Goal: Task Accomplishment & Management: Use online tool/utility

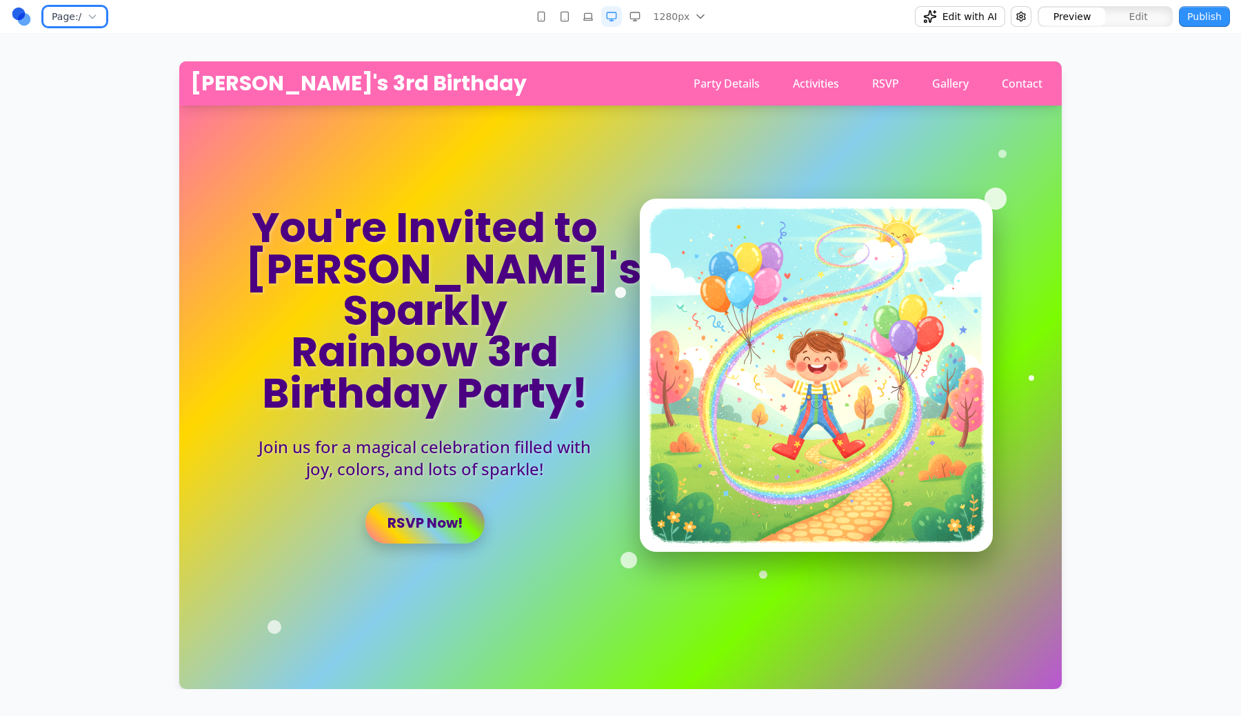
click at [94, 14] on icon "button" at bounding box center [92, 16] width 11 height 11
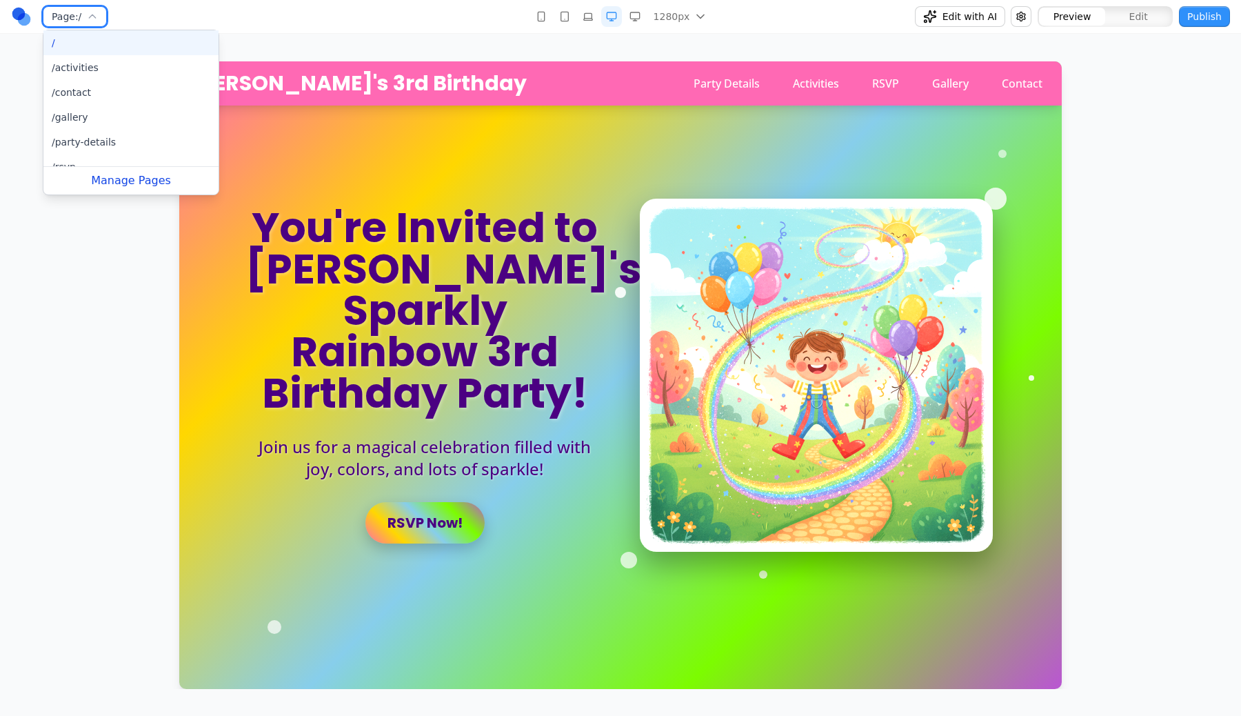
click at [94, 14] on icon "button" at bounding box center [92, 16] width 11 height 11
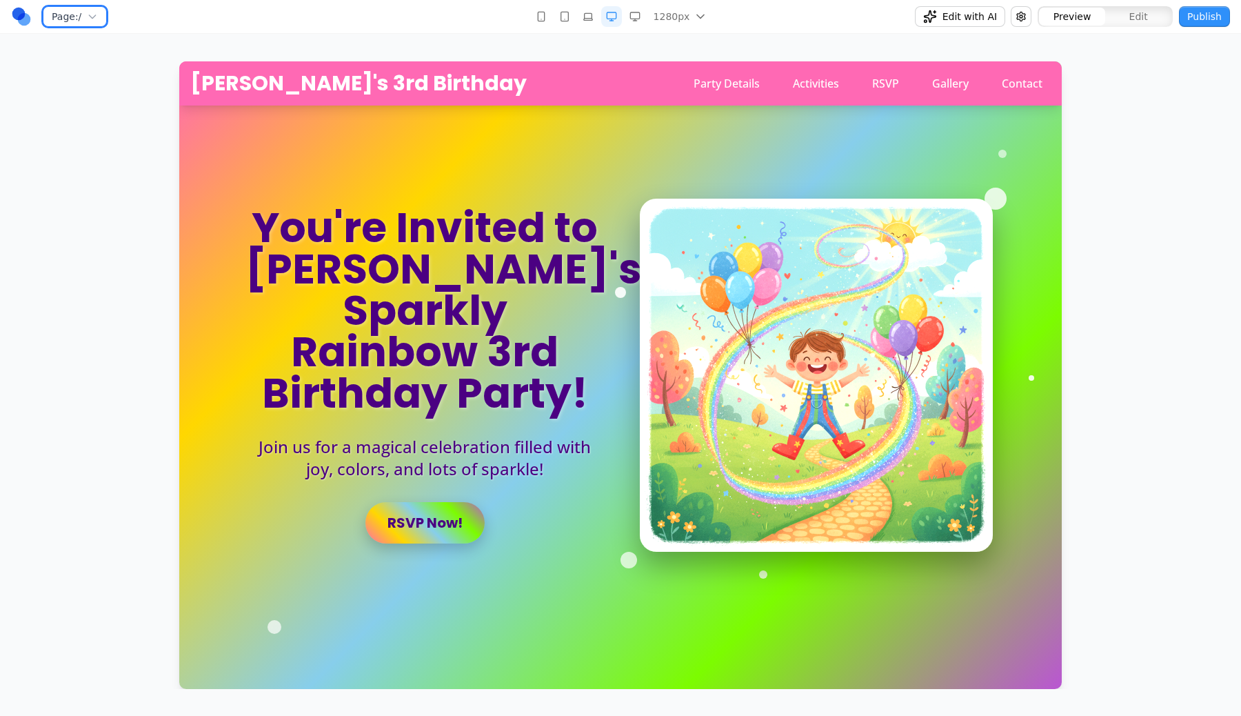
click at [94, 14] on icon "button" at bounding box center [92, 16] width 11 height 11
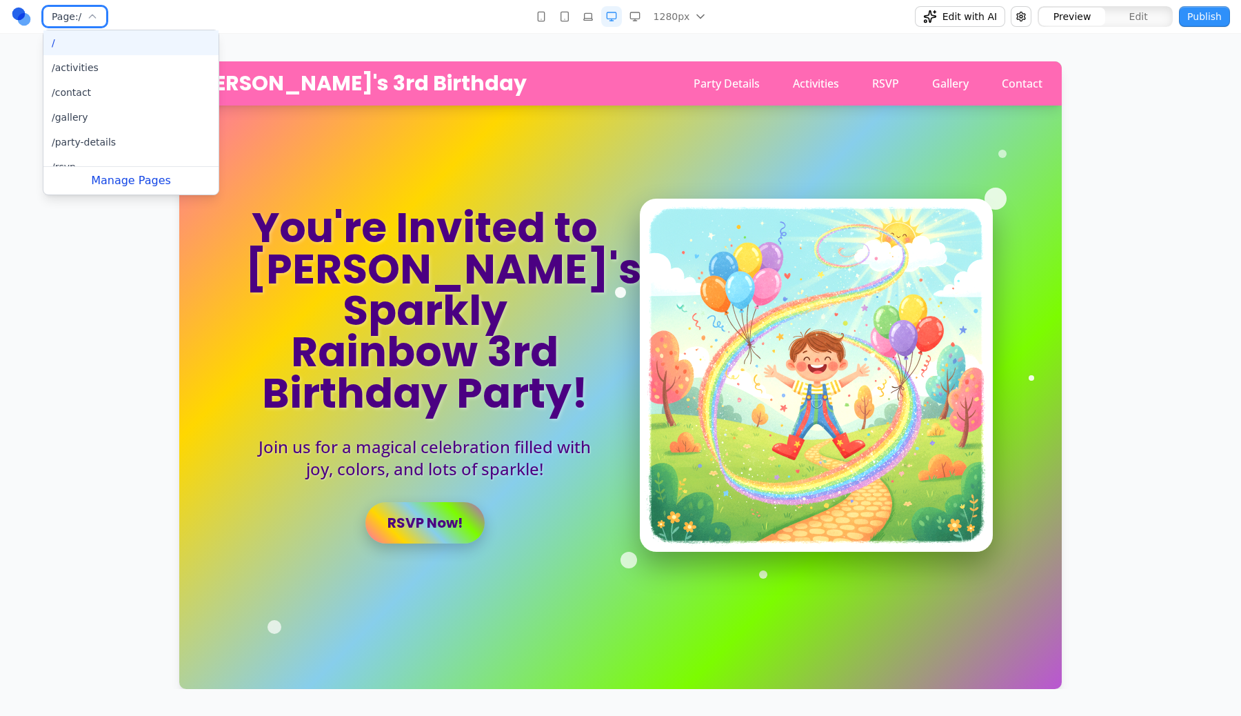
click at [94, 14] on icon "button" at bounding box center [92, 16] width 11 height 11
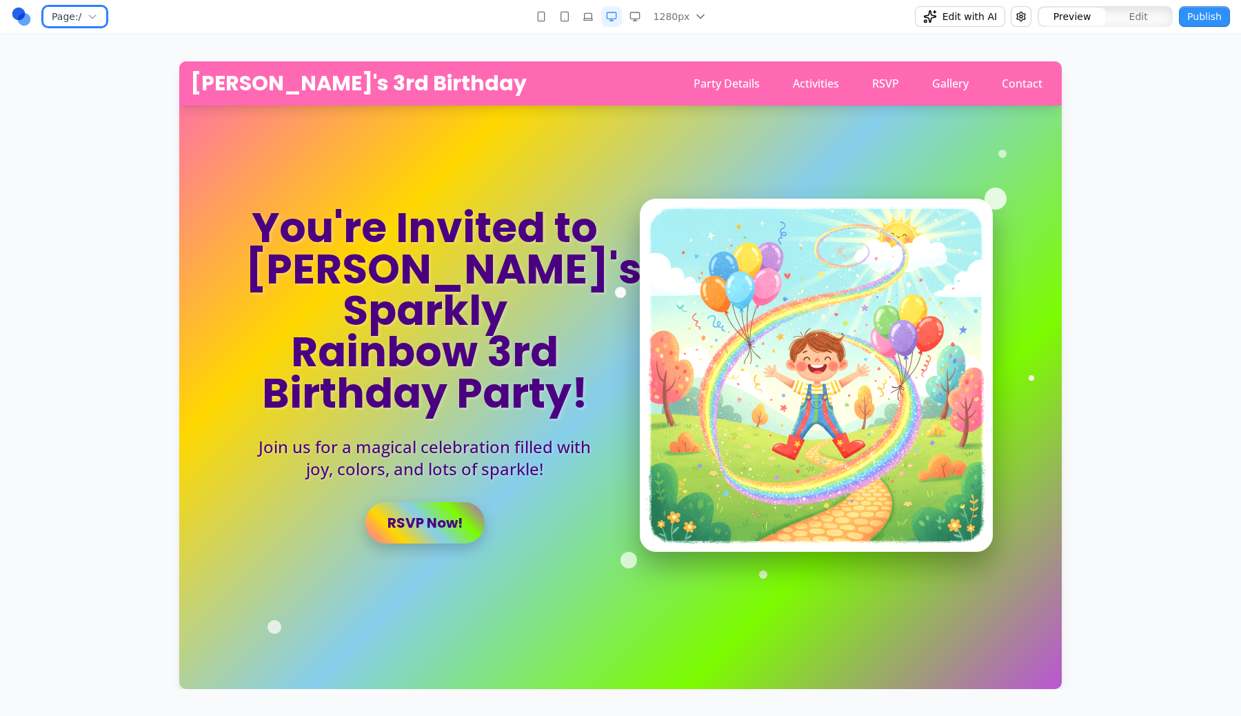
click at [94, 14] on icon "button" at bounding box center [92, 16] width 11 height 11
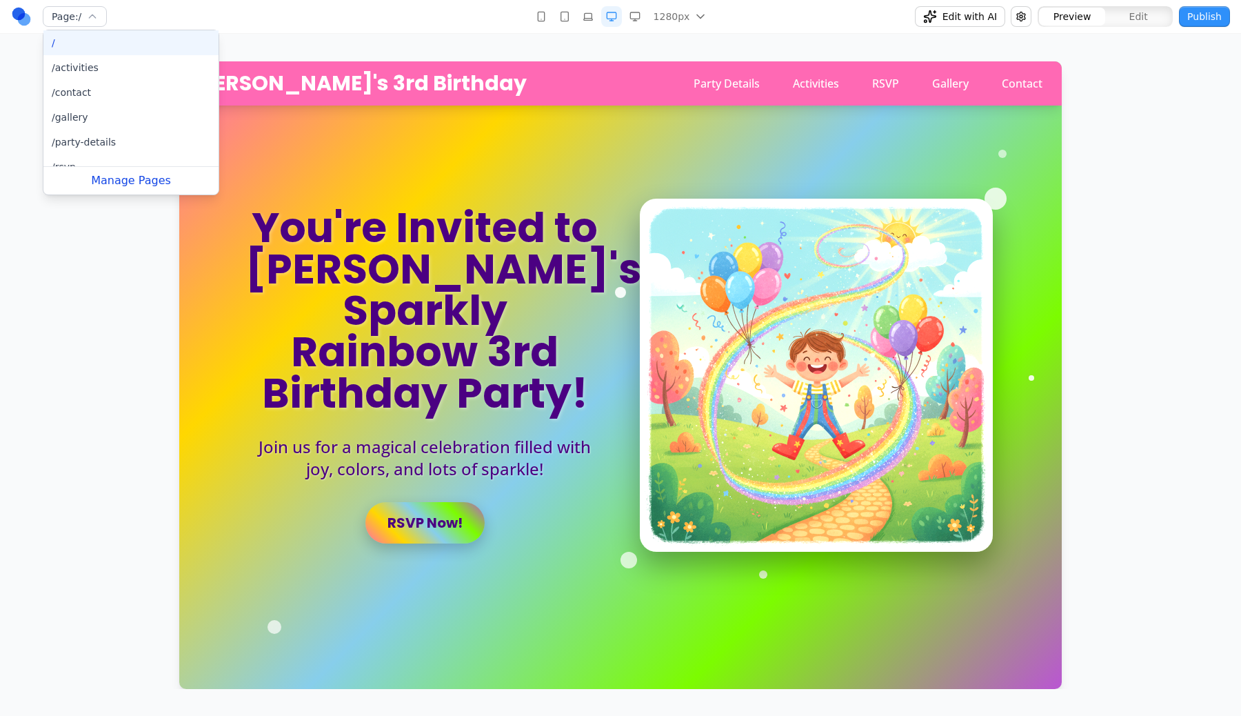
click at [199, 14] on div "Page: / / /activities /contact /gallery /party-details /rsvp Manage Pages" at bounding box center [210, 17] width 399 height 22
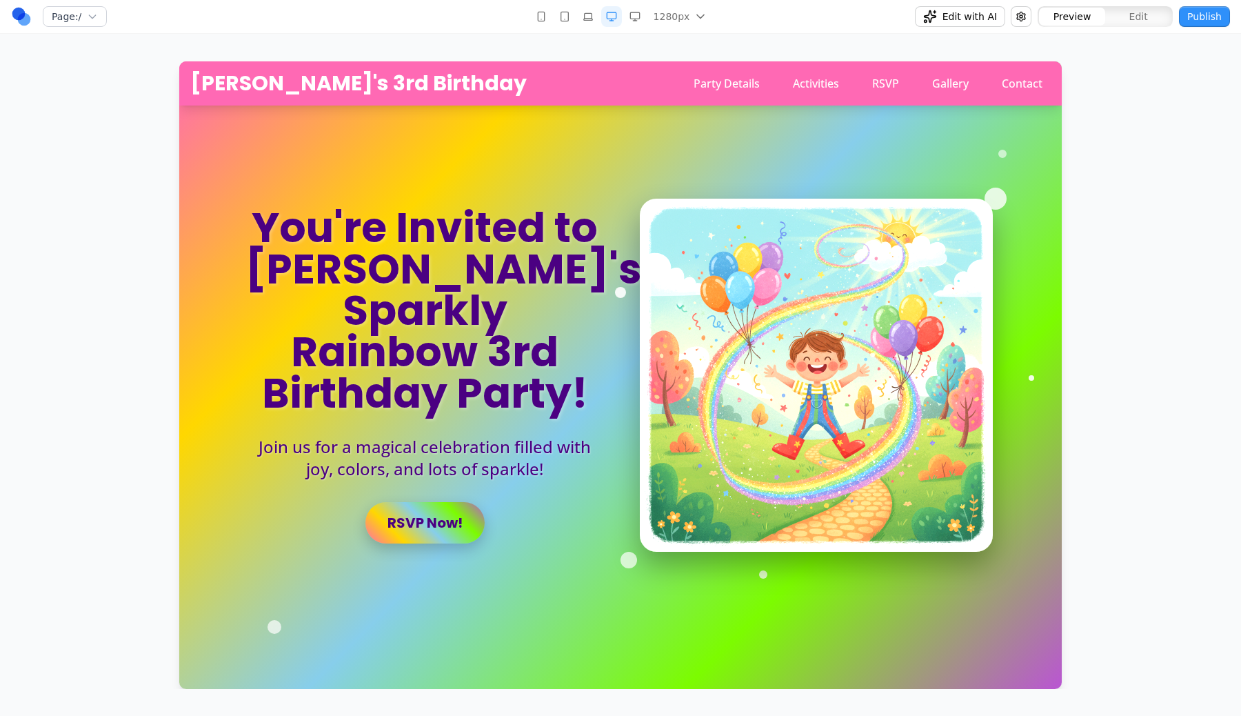
click at [321, 52] on div "Page: / 1280px 480px 768px 1024px 1280px 1536px Edit with AI Preview Edit Publi…" at bounding box center [620, 344] width 1241 height 689
click at [519, 19] on div "1280px 480px 768px 1024px 1280px 1536px" at bounding box center [620, 17] width 399 height 22
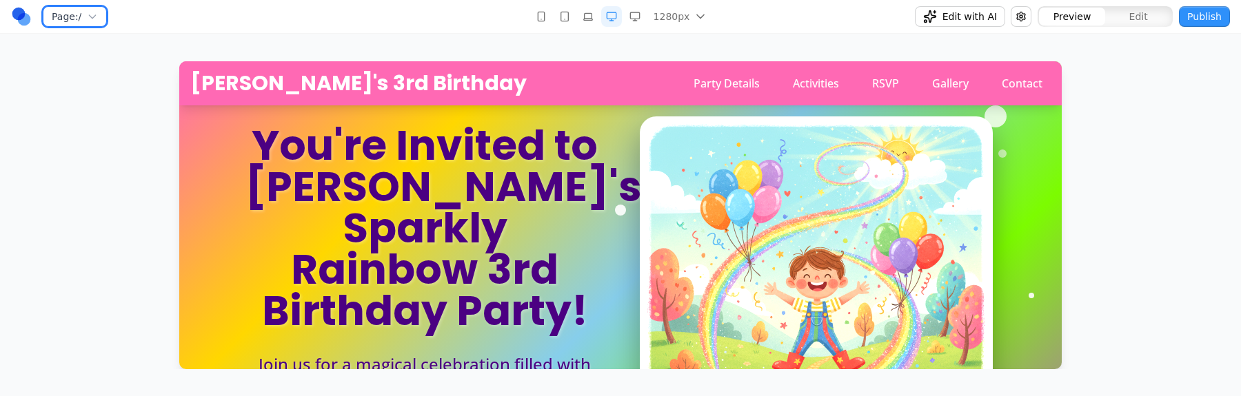
click at [78, 24] on button "Page: /" at bounding box center [75, 16] width 64 height 21
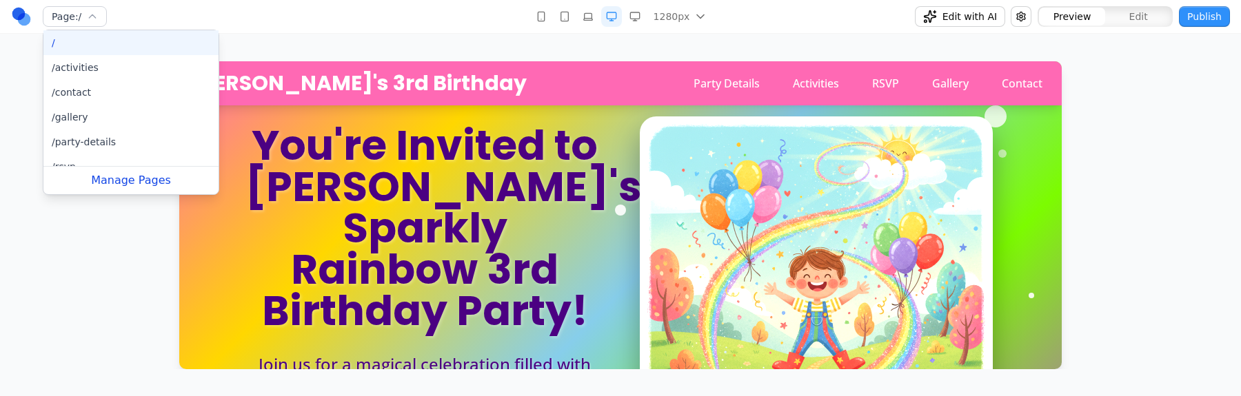
click at [417, 2] on nav "Page: / / /activities /contact /gallery /party-details /rsvp Manage Pages 1280p…" at bounding box center [620, 17] width 1241 height 34
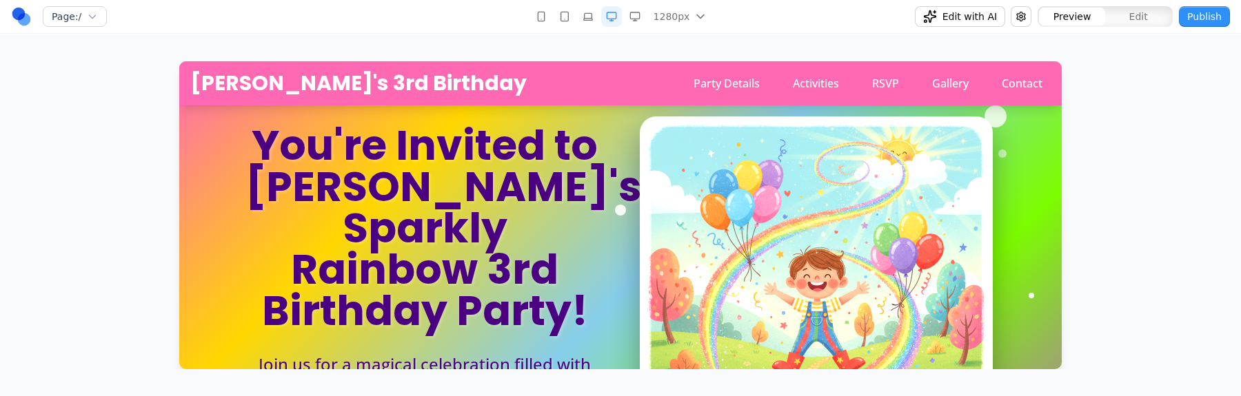
click at [627, 14] on button "button" at bounding box center [635, 16] width 21 height 21
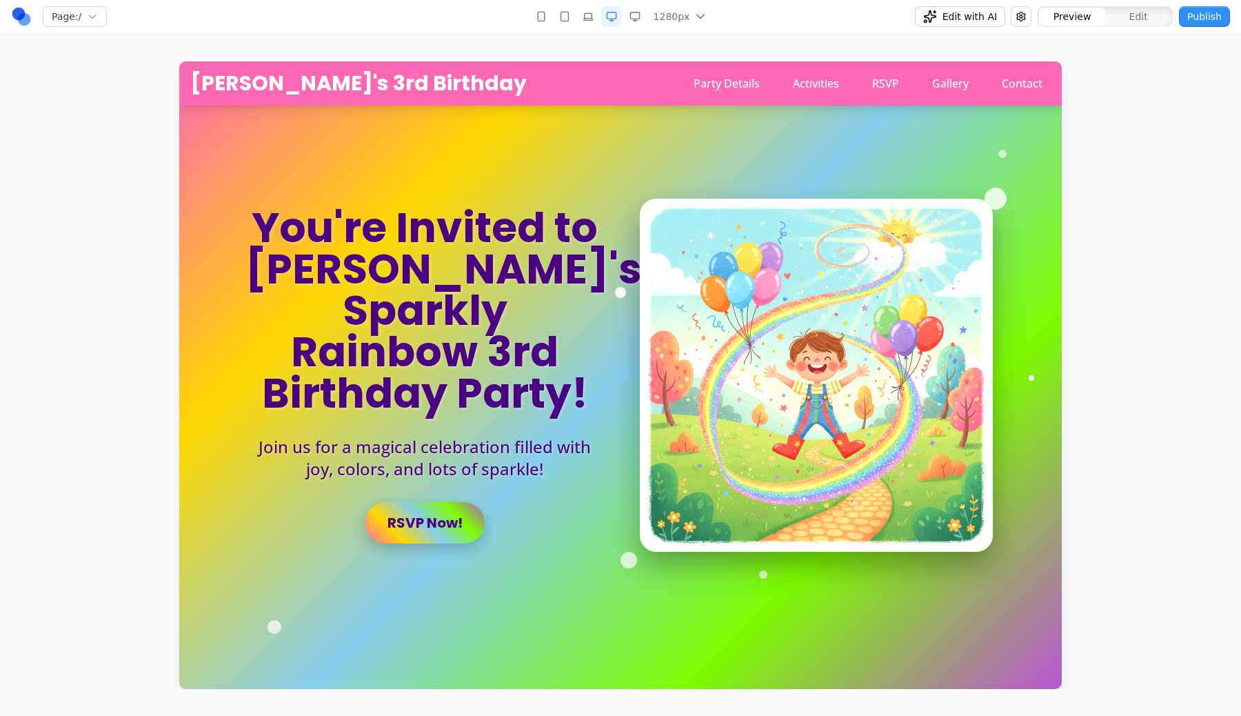
click at [574, 16] on button "button" at bounding box center [564, 16] width 21 height 21
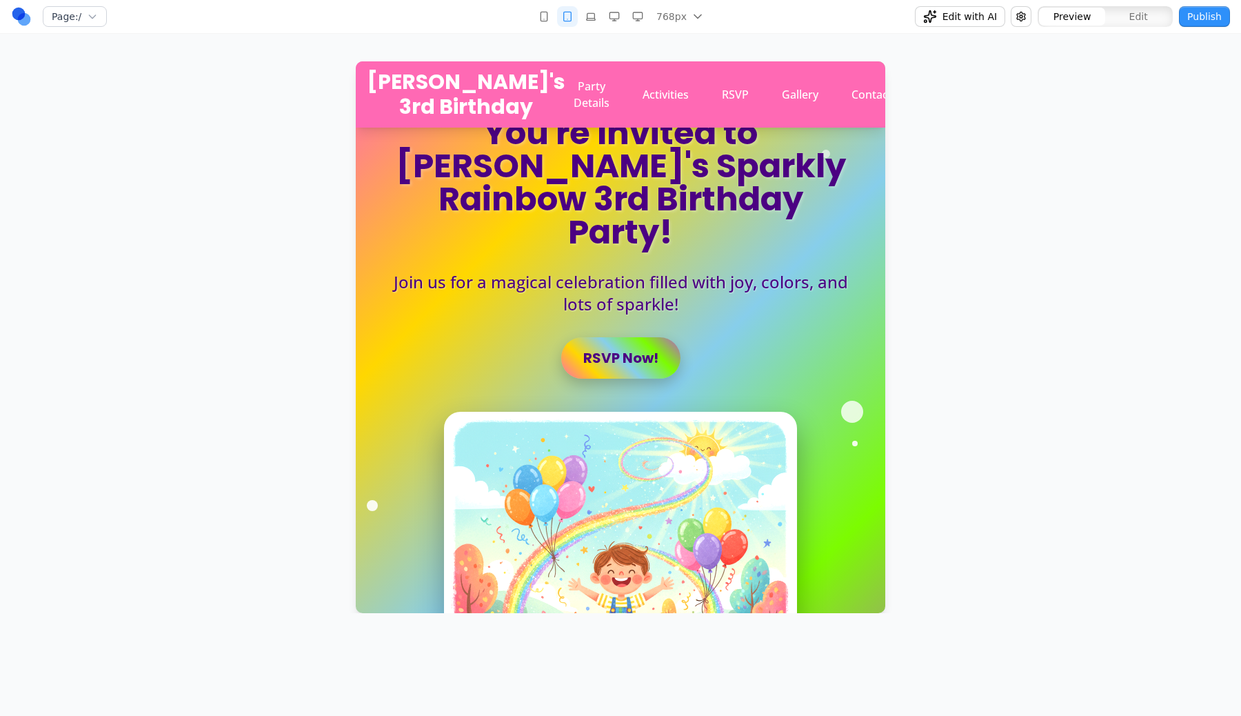
click at [544, 14] on icon "button" at bounding box center [543, 16] width 11 height 11
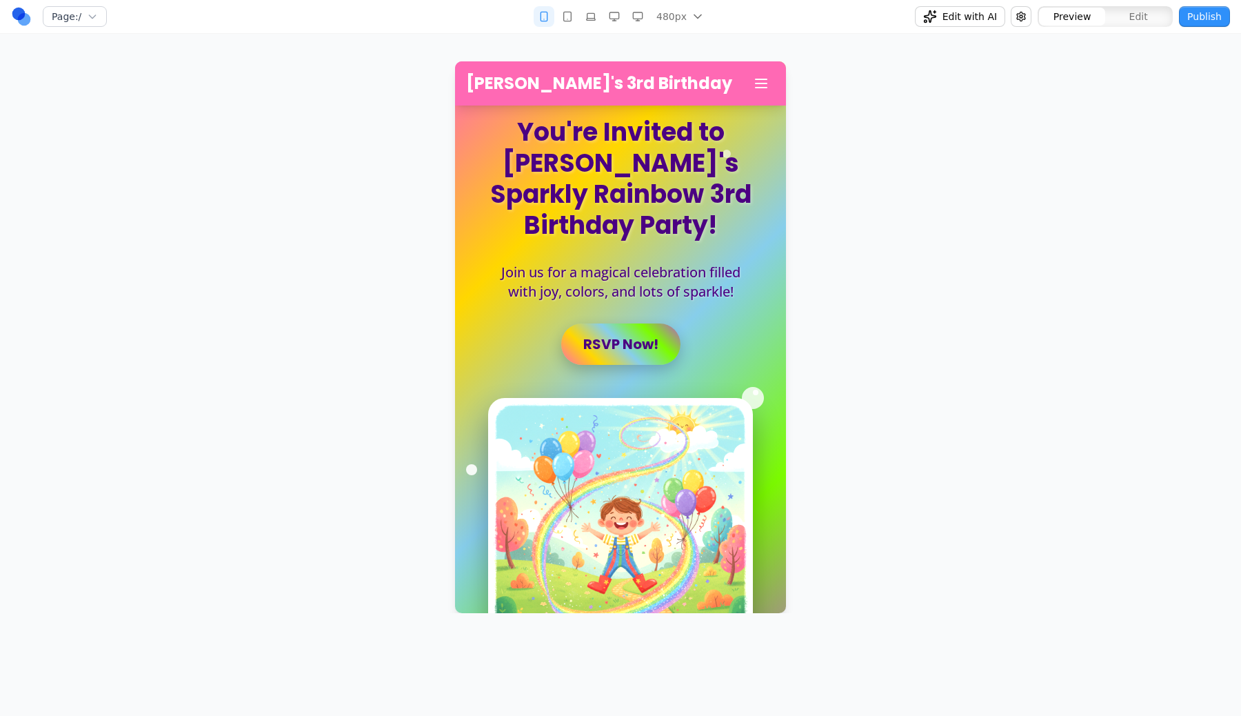
click at [578, 15] on button "button" at bounding box center [567, 16] width 21 height 21
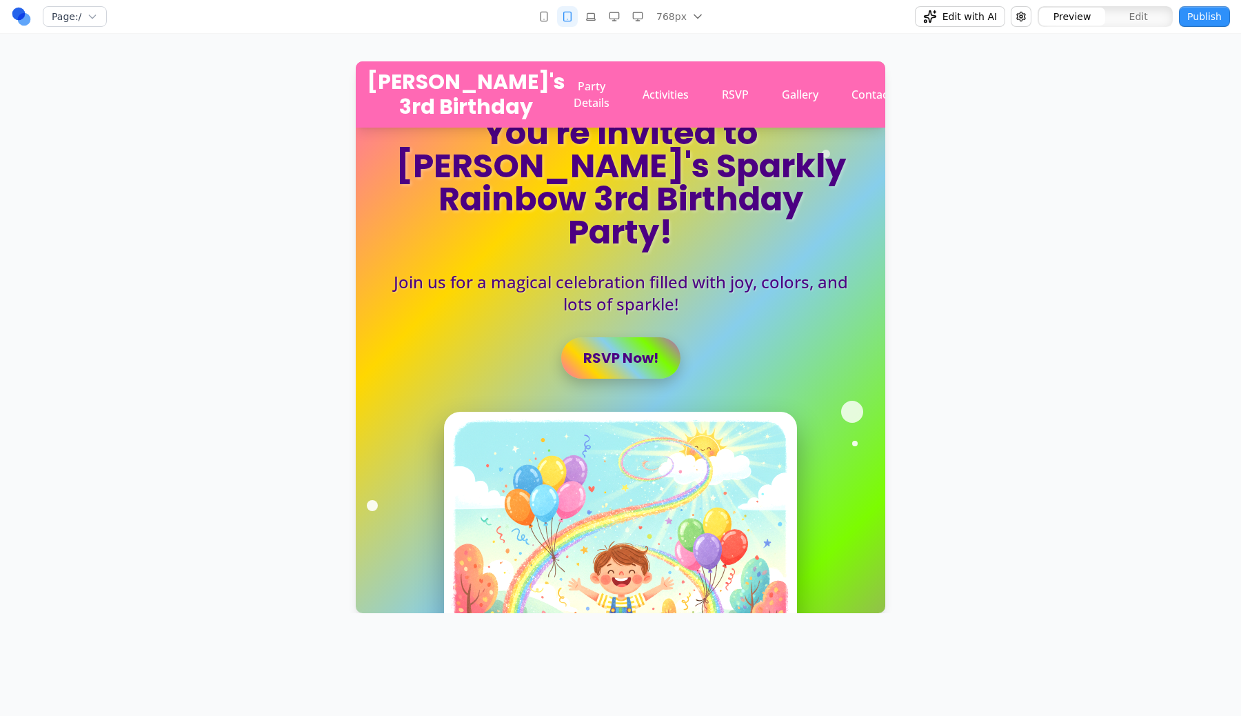
click at [578, 15] on button "button" at bounding box center [567, 16] width 21 height 21
click at [586, 15] on button "button" at bounding box center [591, 16] width 21 height 21
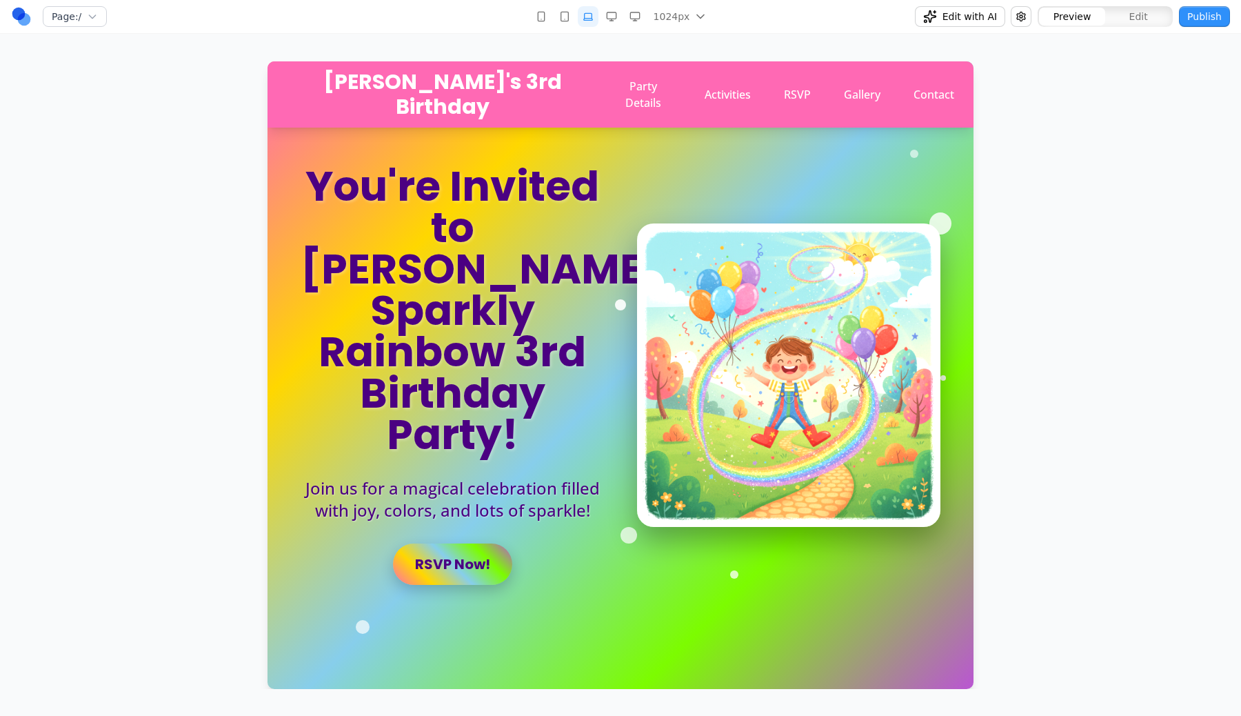
click at [608, 21] on icon "button" at bounding box center [611, 16] width 11 height 11
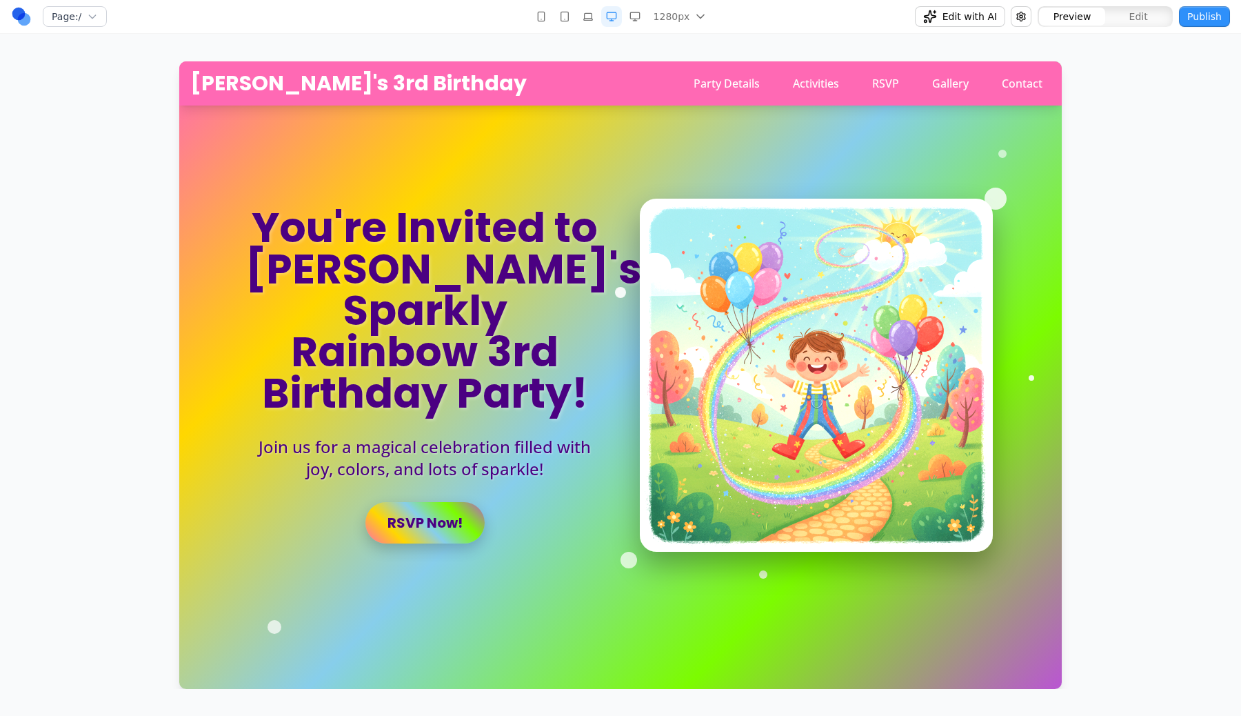
click at [643, 28] on nav "Page: / 1280px 480px 768px 1024px 1280px 1536px Edit with AI Preview Edit Publi…" at bounding box center [620, 17] width 1241 height 34
click at [642, 25] on button "button" at bounding box center [635, 16] width 21 height 21
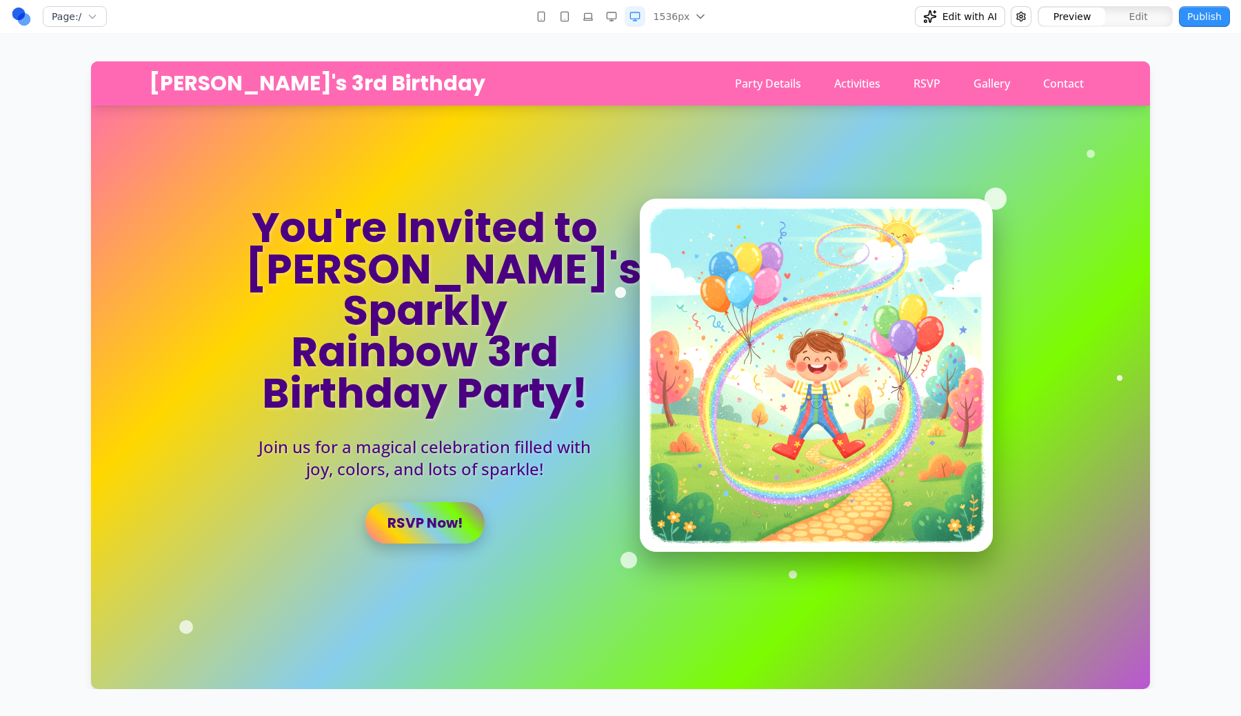
click at [692, 6] on button "1536px" at bounding box center [679, 16] width 63 height 21
click at [550, 17] on button "button" at bounding box center [541, 16] width 21 height 21
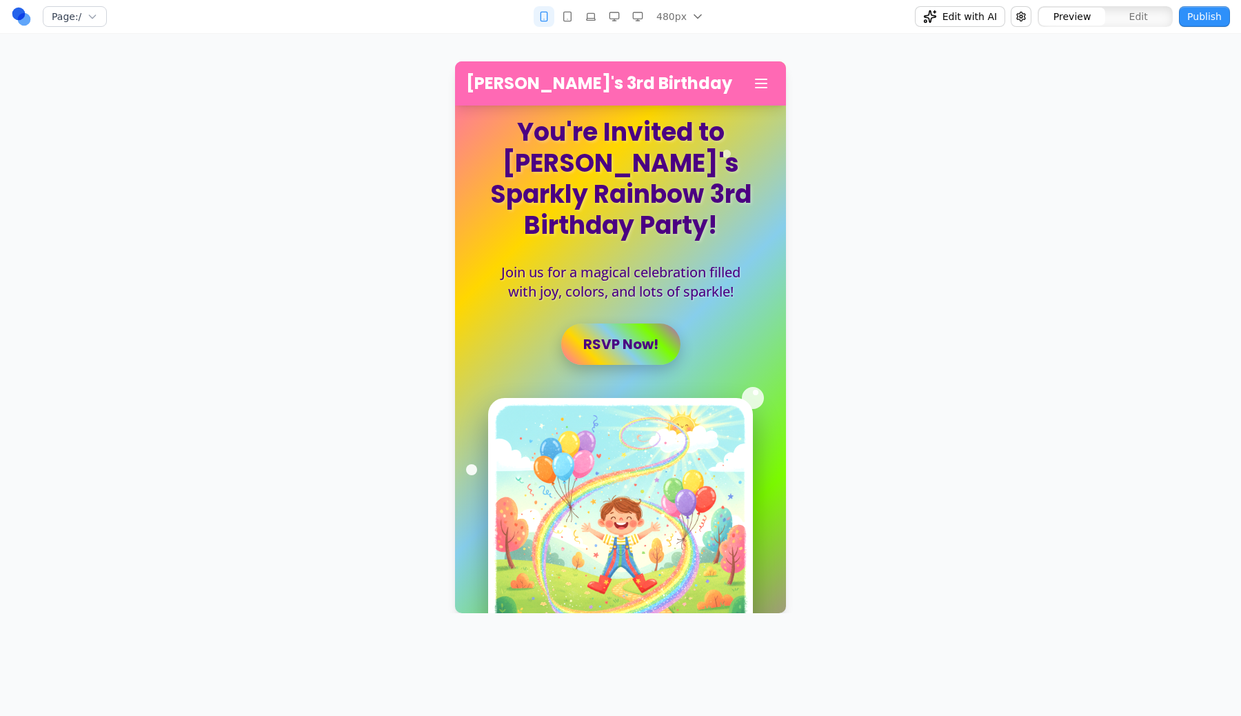
click at [571, 24] on button "button" at bounding box center [567, 16] width 21 height 21
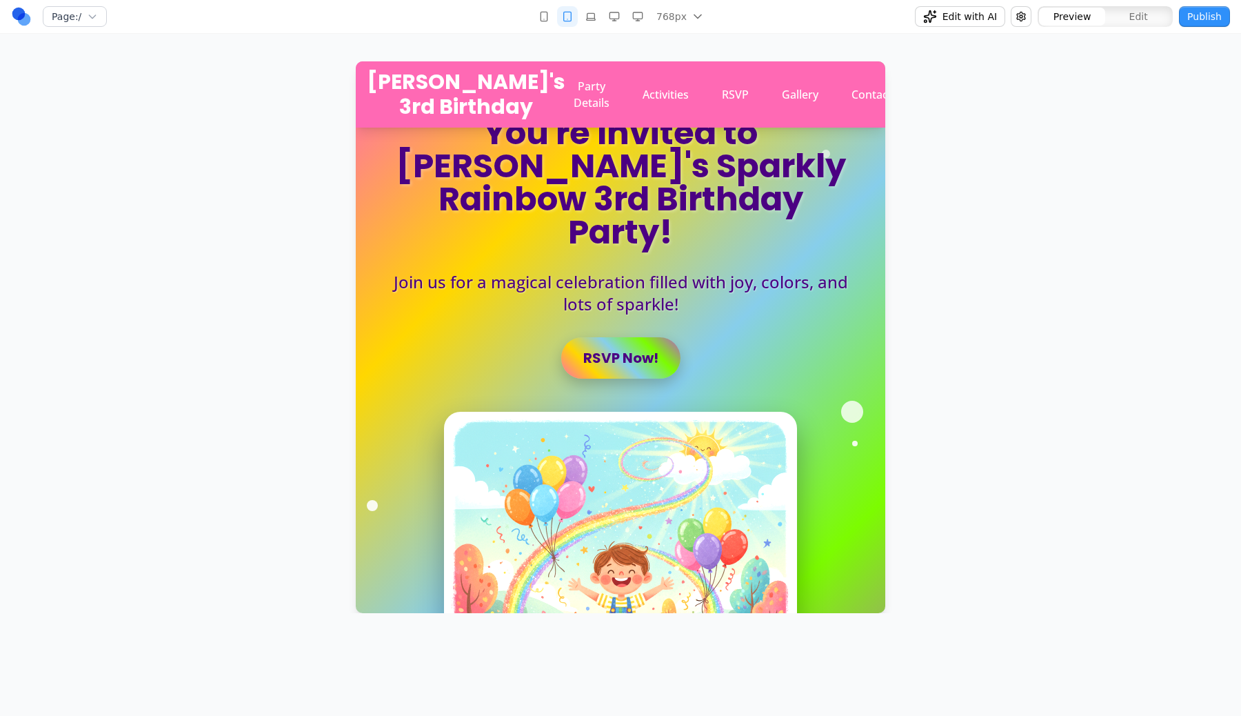
click at [652, 16] on div "768px 480px 768px 1024px 1280px 1536px" at bounding box center [621, 16] width 174 height 21
click at [660, 20] on button "768px" at bounding box center [679, 16] width 57 height 21
click at [663, 39] on div "480px" at bounding box center [696, 47] width 81 height 22
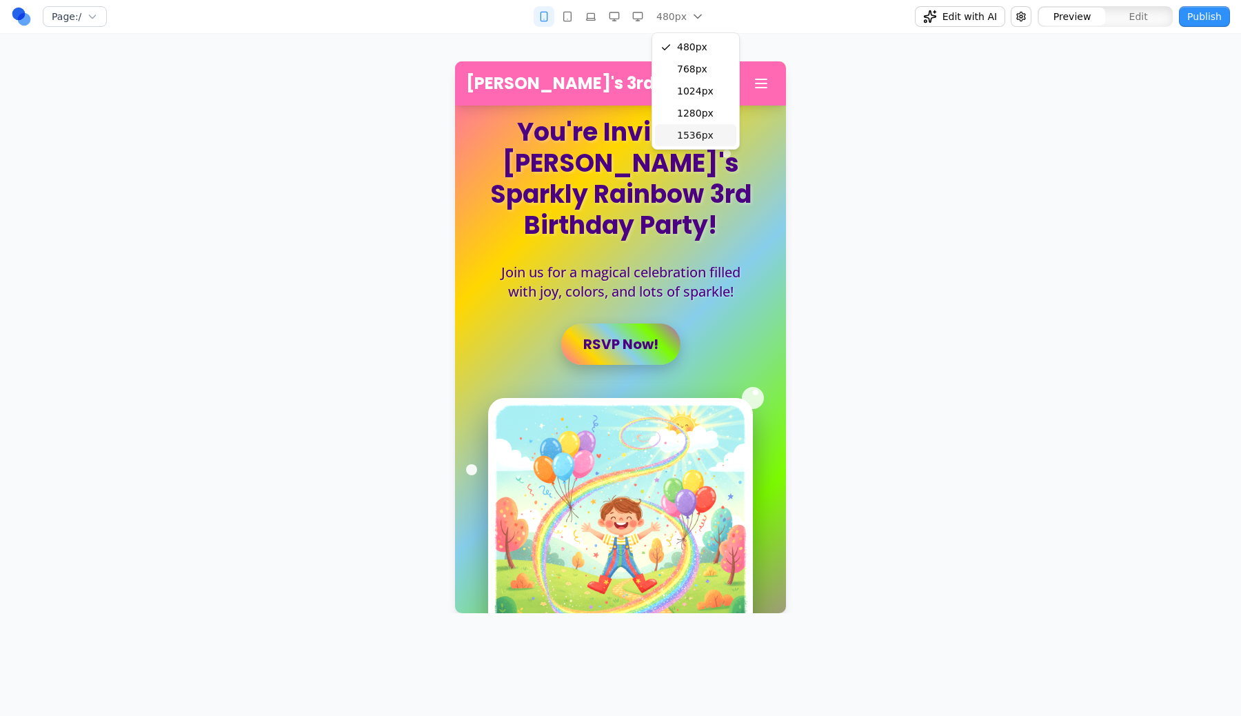
click at [683, 126] on div "1536px" at bounding box center [695, 135] width 81 height 22
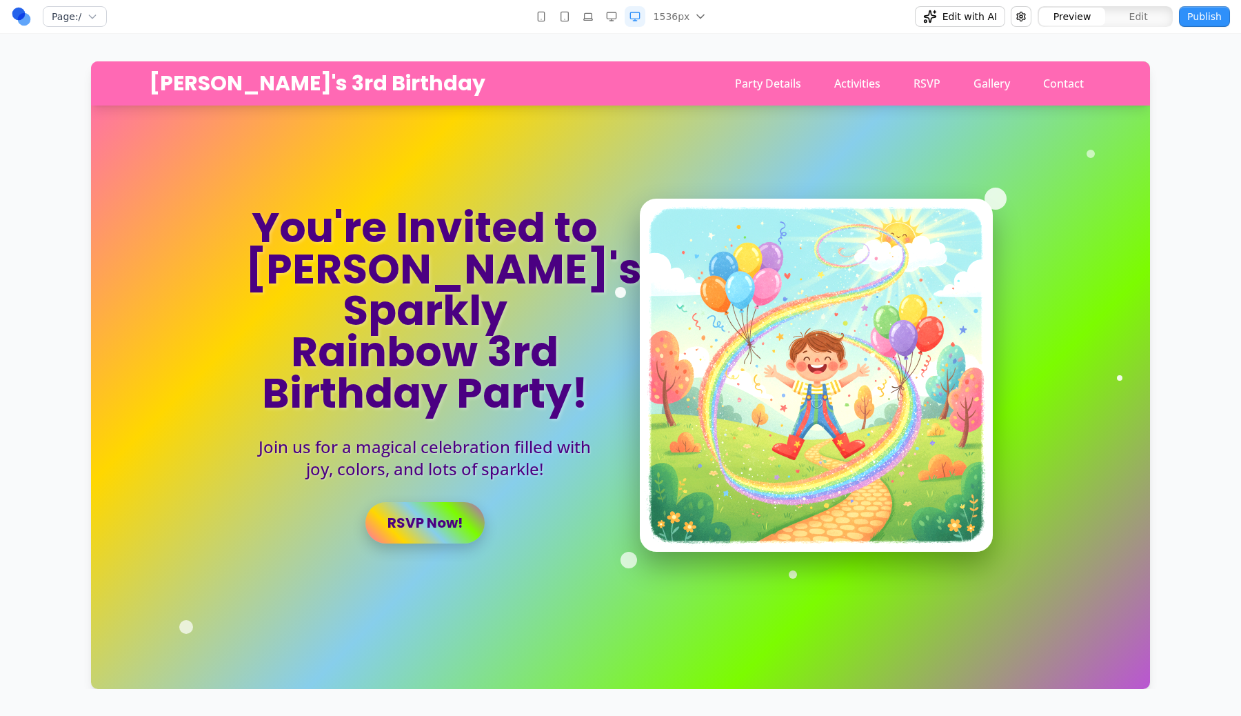
click at [538, 21] on icon "button" at bounding box center [541, 16] width 11 height 11
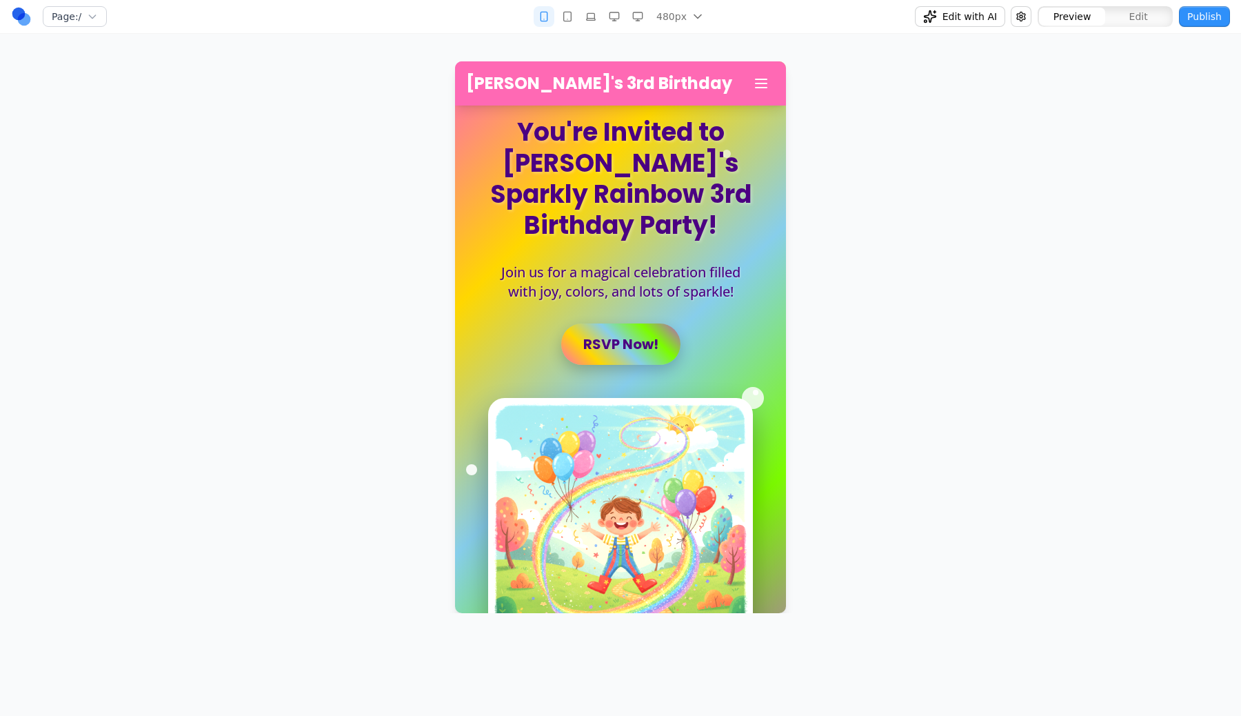
click at [538, 21] on button "button" at bounding box center [544, 16] width 21 height 21
click at [571, 17] on icon "button" at bounding box center [567, 16] width 11 height 11
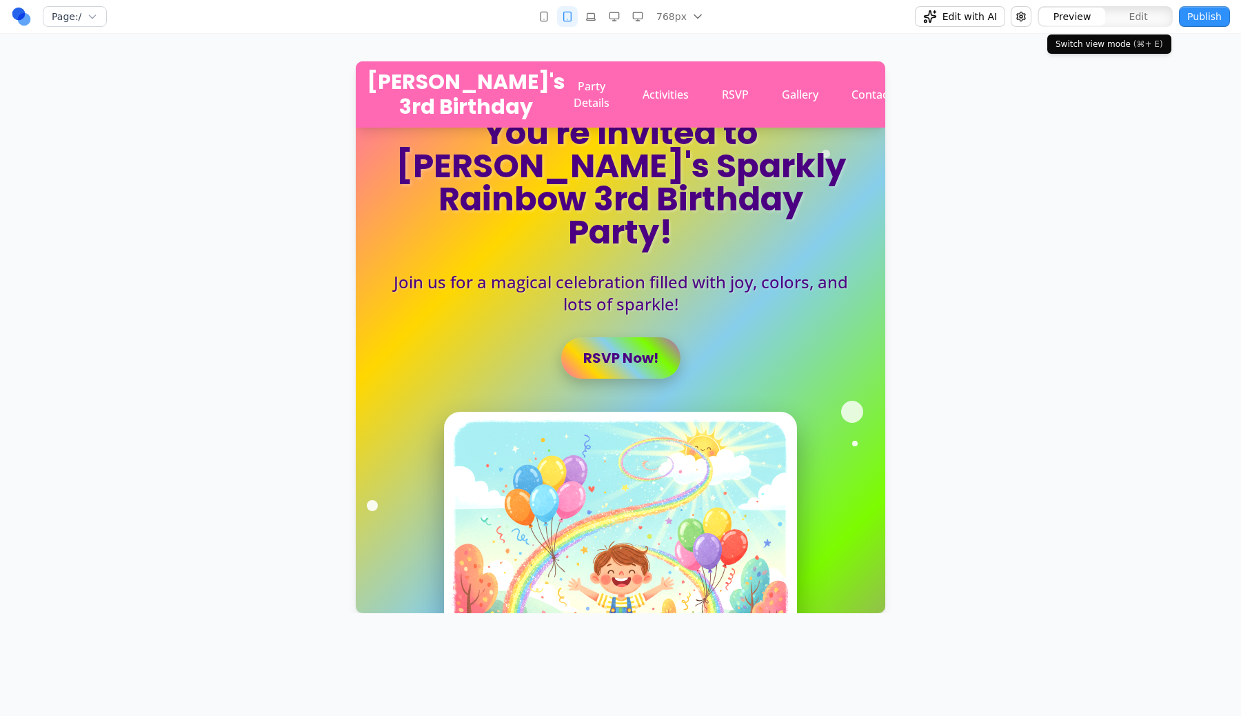
type button "preview"
type button "edit"
click at [1179, 6] on button "Publish" at bounding box center [1204, 16] width 51 height 21
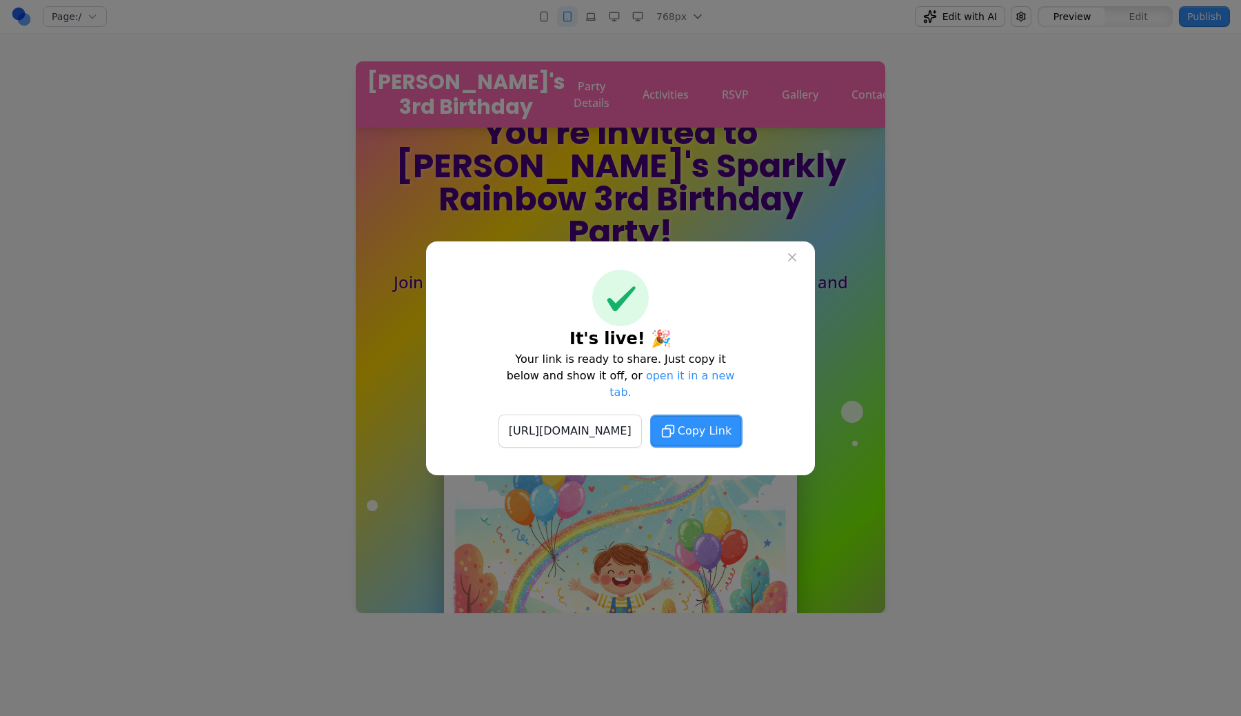
click at [800, 270] on button at bounding box center [792, 257] width 25 height 25
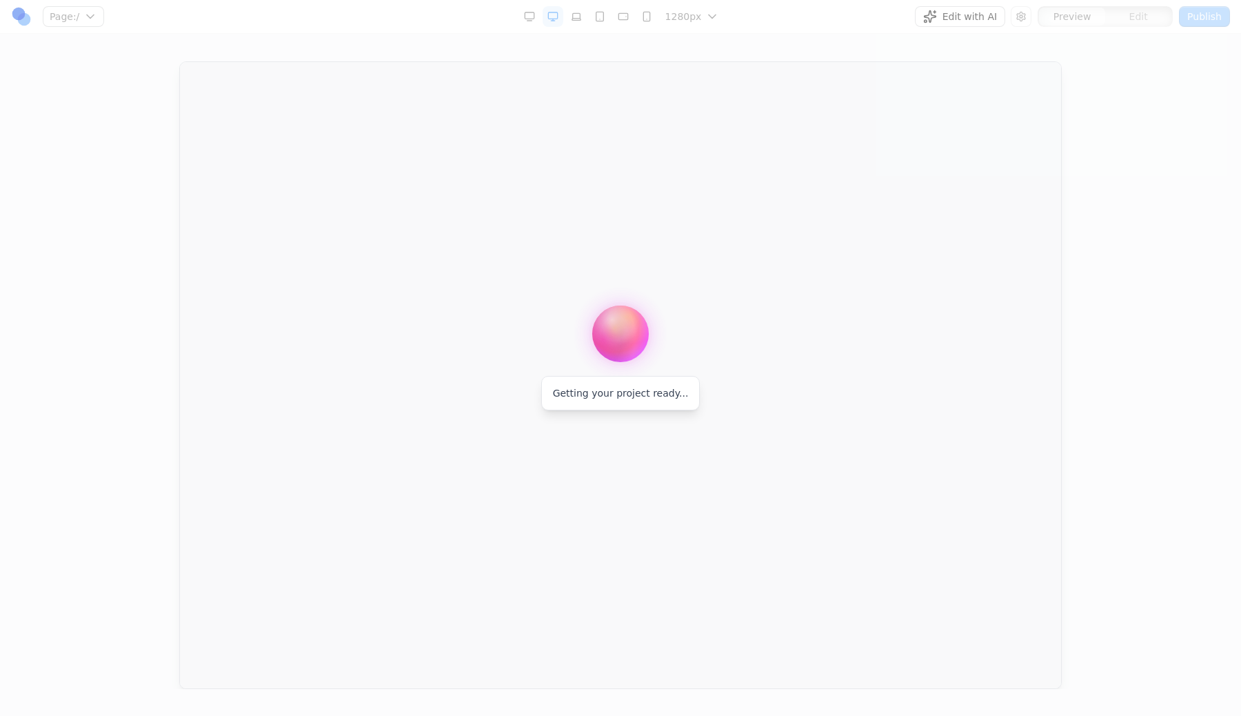
click at [454, 95] on div at bounding box center [620, 358] width 1241 height 716
click at [43, 6] on button "Page: /" at bounding box center [73, 16] width 61 height 21
type div "/"
type div "/party-details"
type div "/activities"
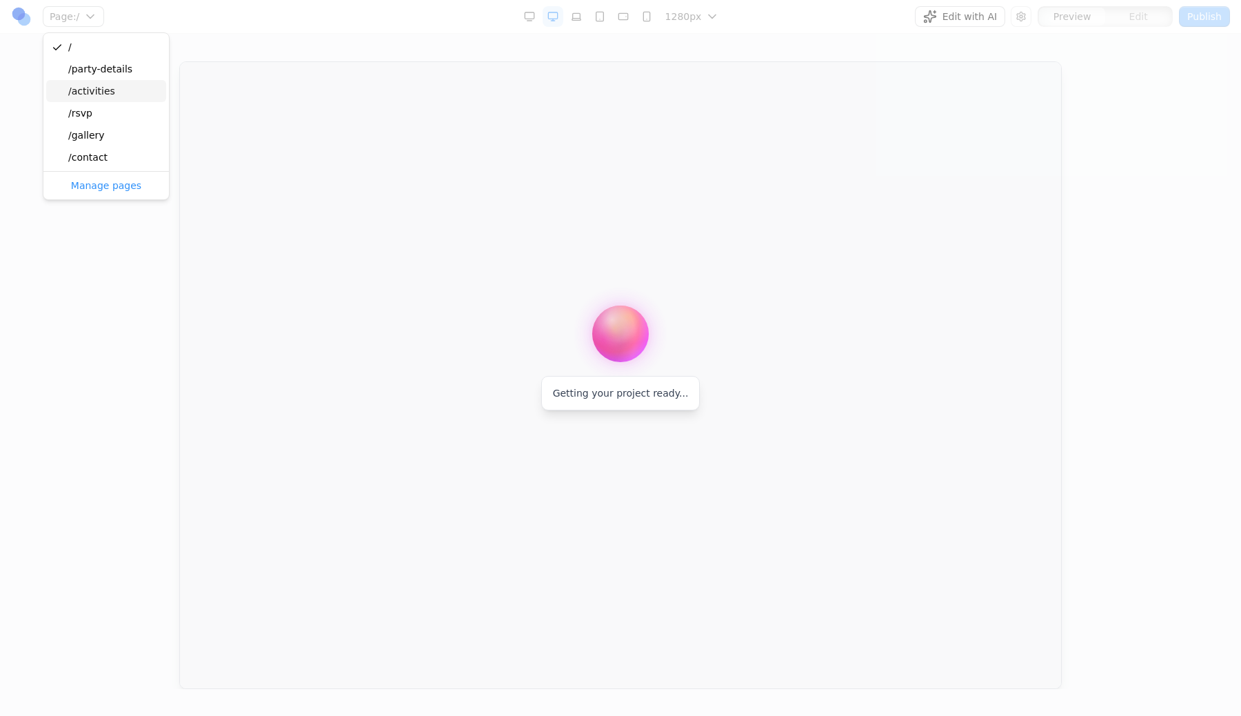
type div "/rsvp"
type div "/gallery"
type div "/contact"
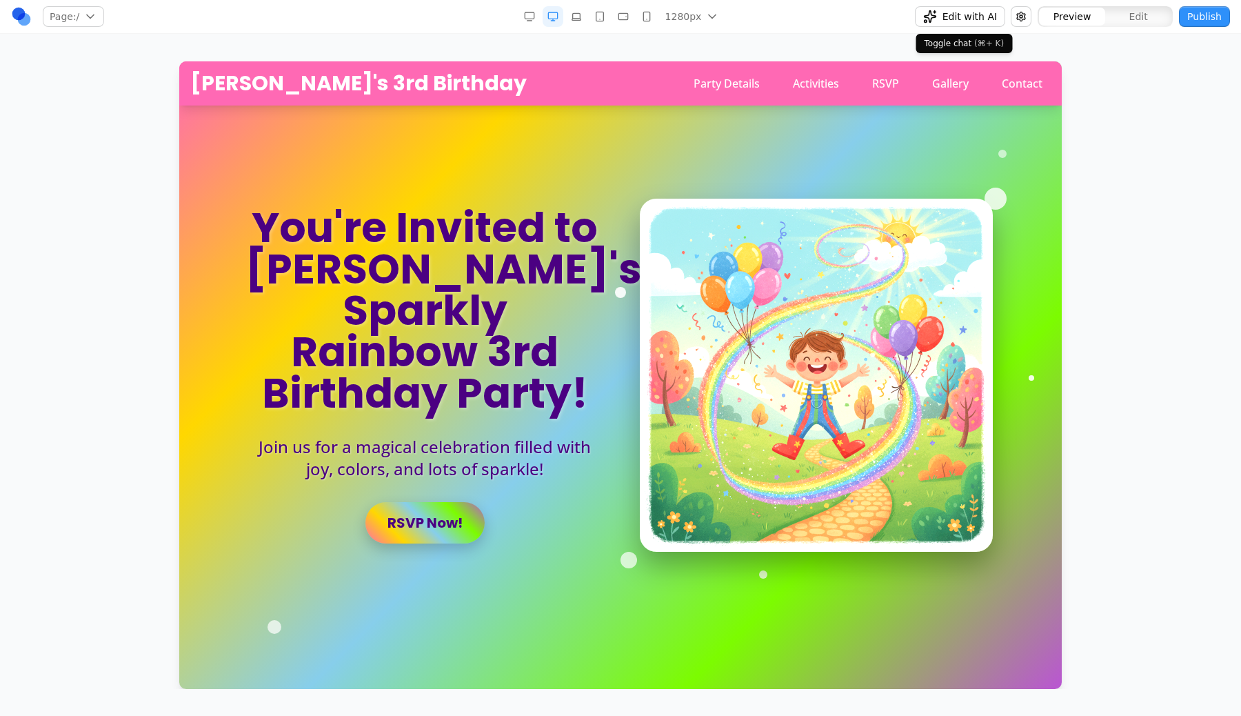
click at [871, 34] on div "Page: / / /party-details /activities /rsvp /gallery /contact Manage pages 1280p…" at bounding box center [620, 344] width 1241 height 689
click at [1014, 19] on button "button" at bounding box center [1021, 16] width 21 height 21
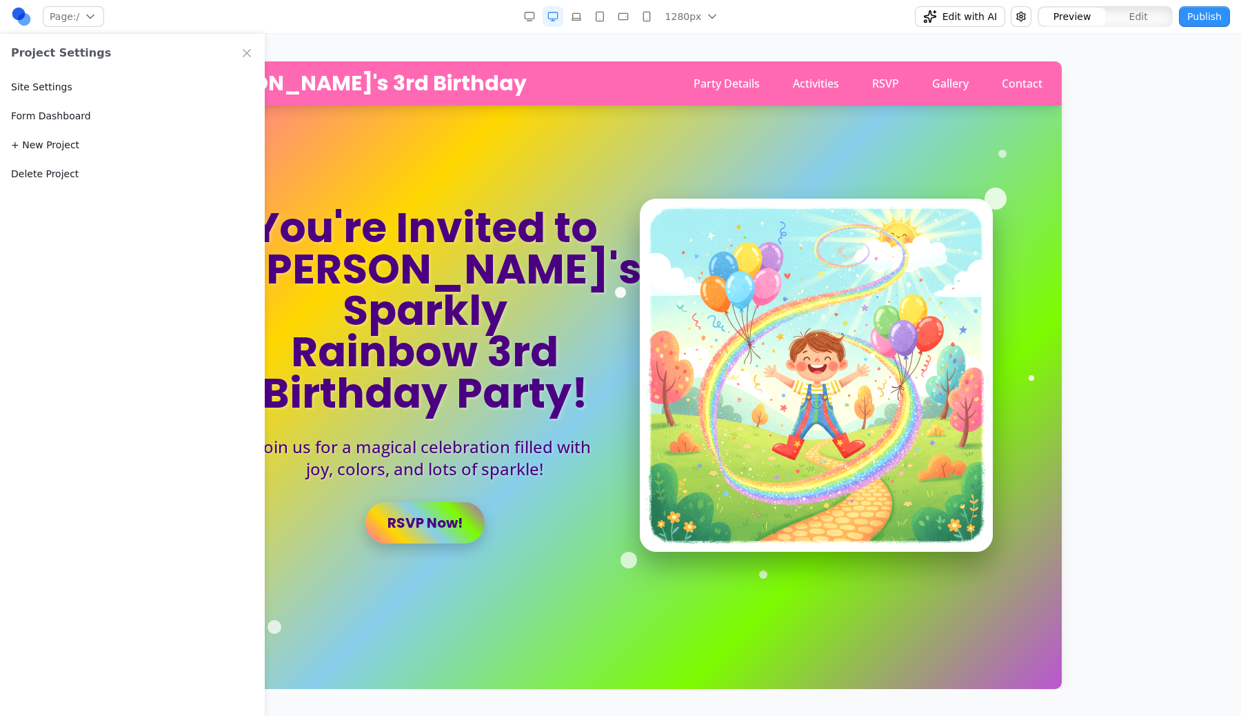
click at [982, 21] on span "Edit with AI" at bounding box center [970, 17] width 54 height 14
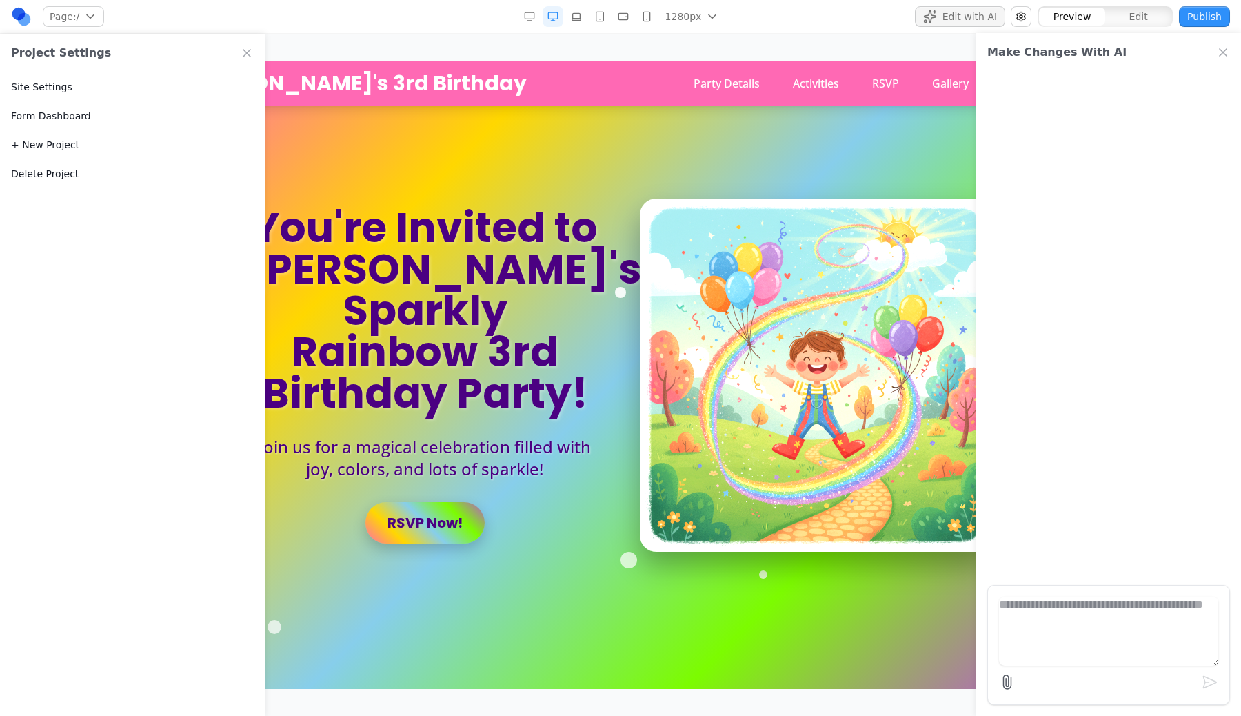
click at [982, 21] on span "Edit with AI" at bounding box center [970, 17] width 54 height 14
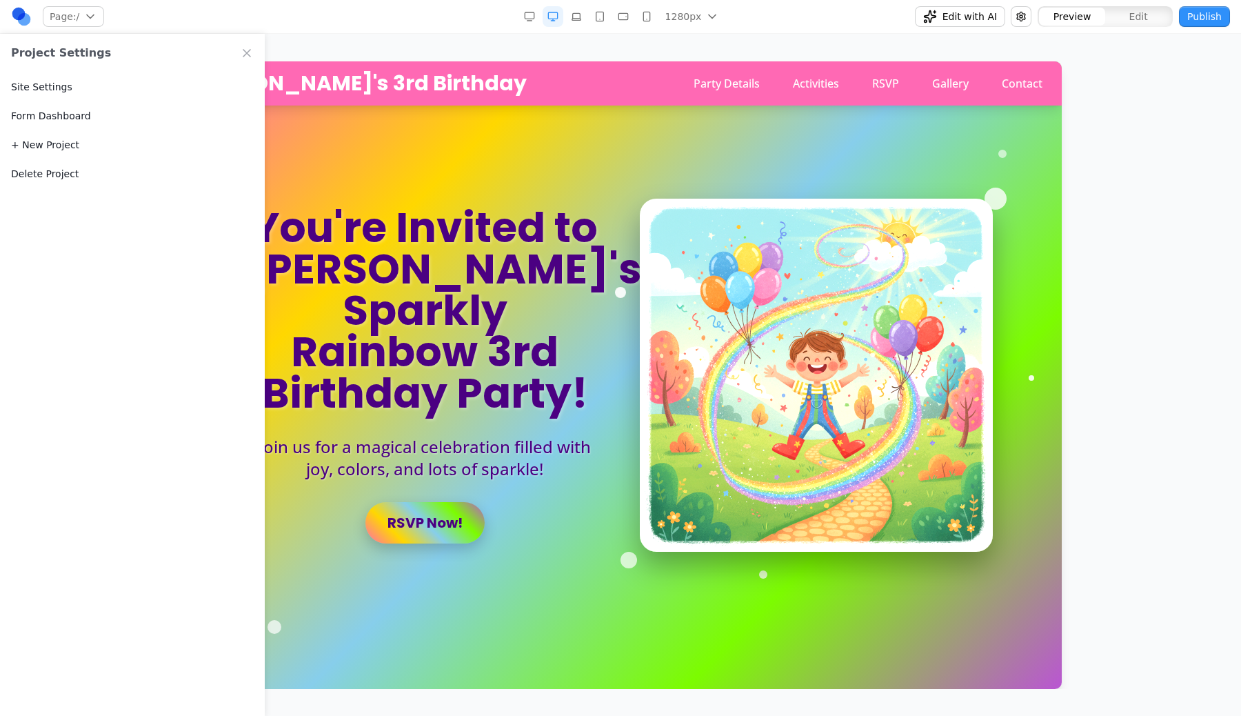
click at [982, 21] on span "Edit with AI" at bounding box center [970, 17] width 54 height 14
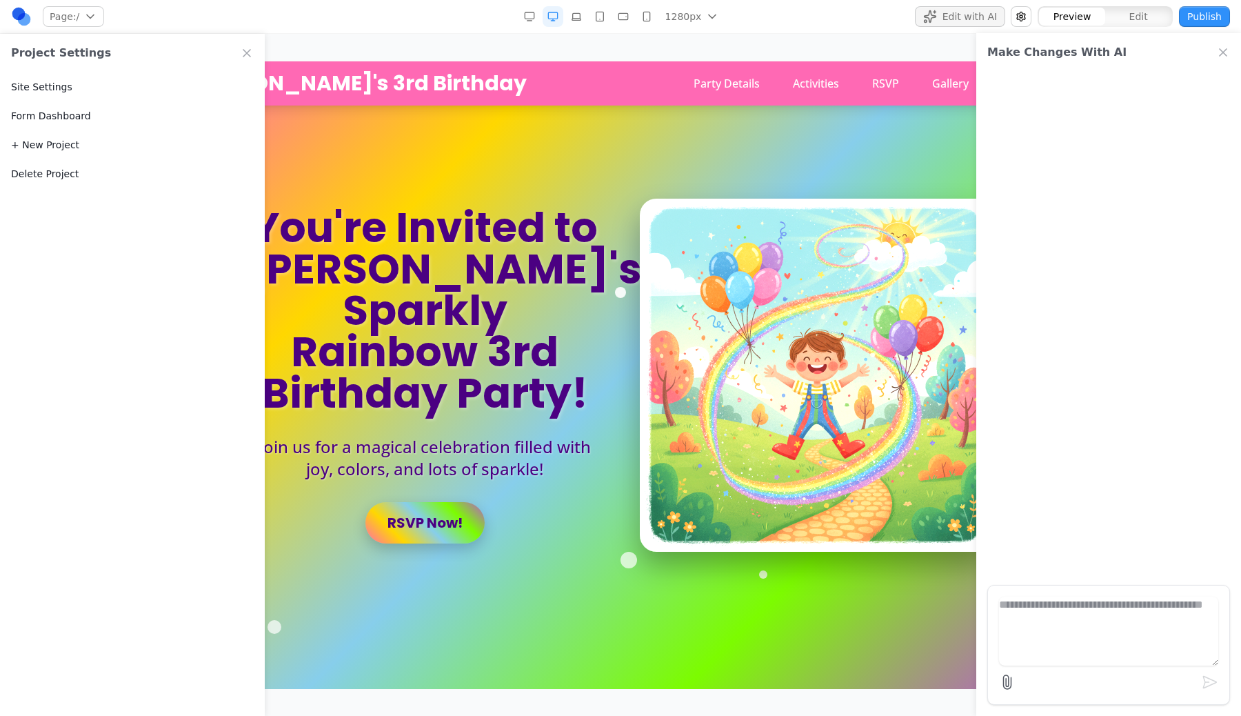
click at [982, 21] on span "Edit with AI" at bounding box center [970, 17] width 54 height 14
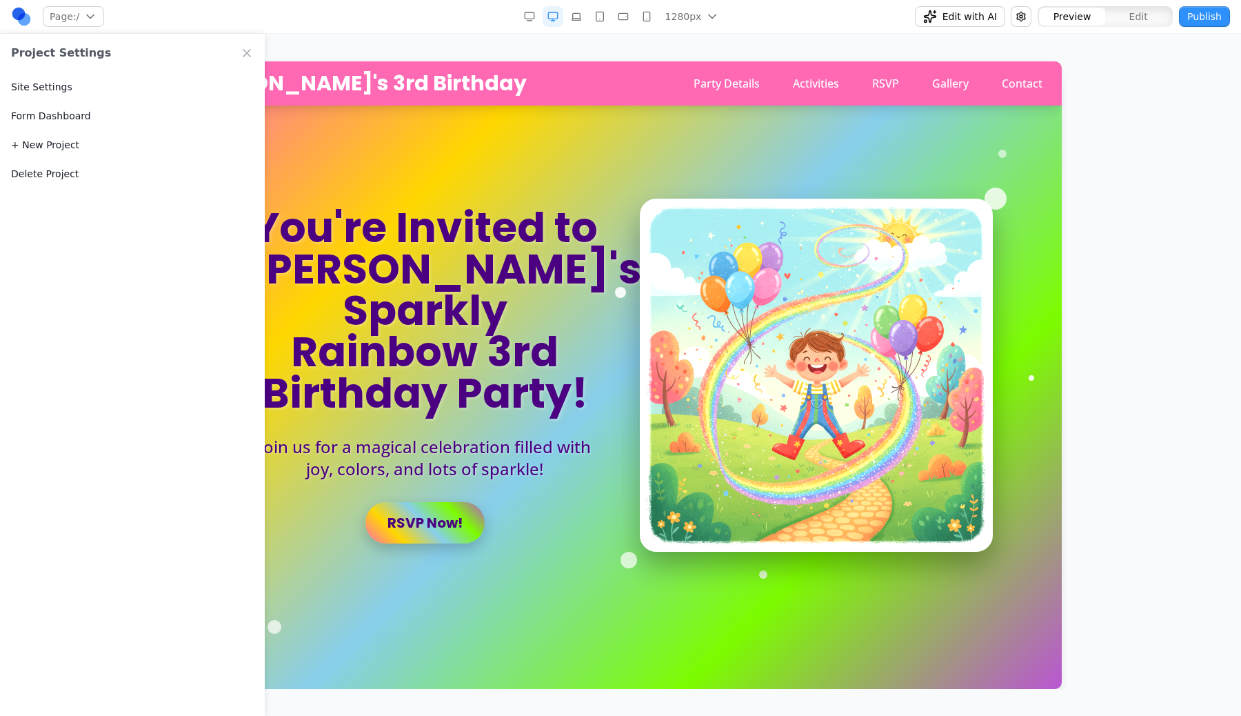
click at [982, 21] on span "Edit with AI" at bounding box center [970, 17] width 54 height 14
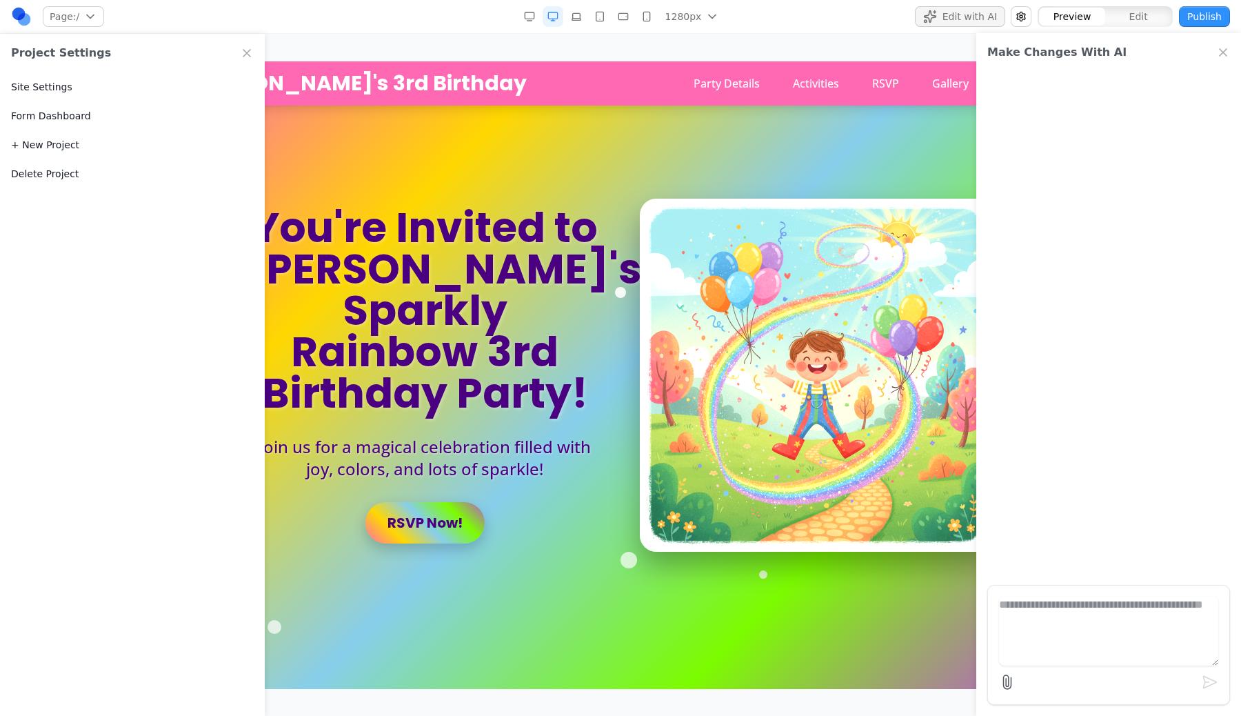
click at [1223, 57] on icon "Close Chat" at bounding box center [1223, 53] width 14 height 14
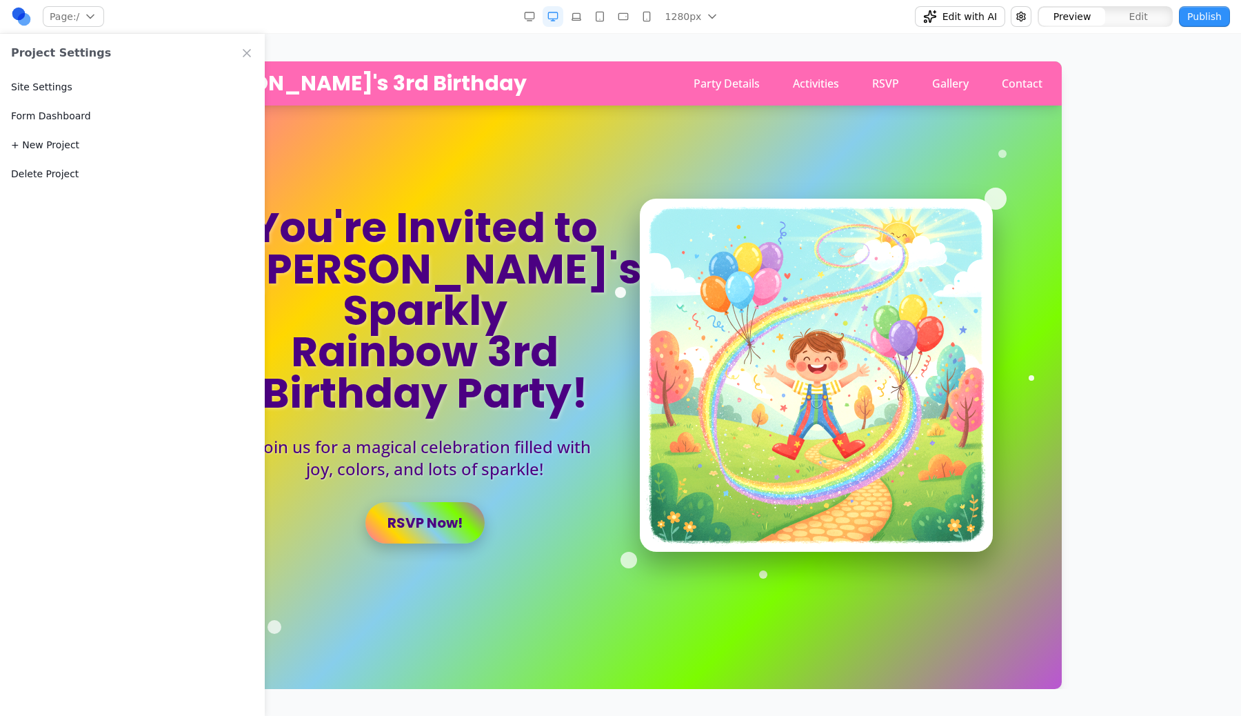
click at [239, 54] on div "Project Settings" at bounding box center [132, 53] width 265 height 39
click at [250, 56] on icon "Close Project Settings" at bounding box center [246, 53] width 7 height 7
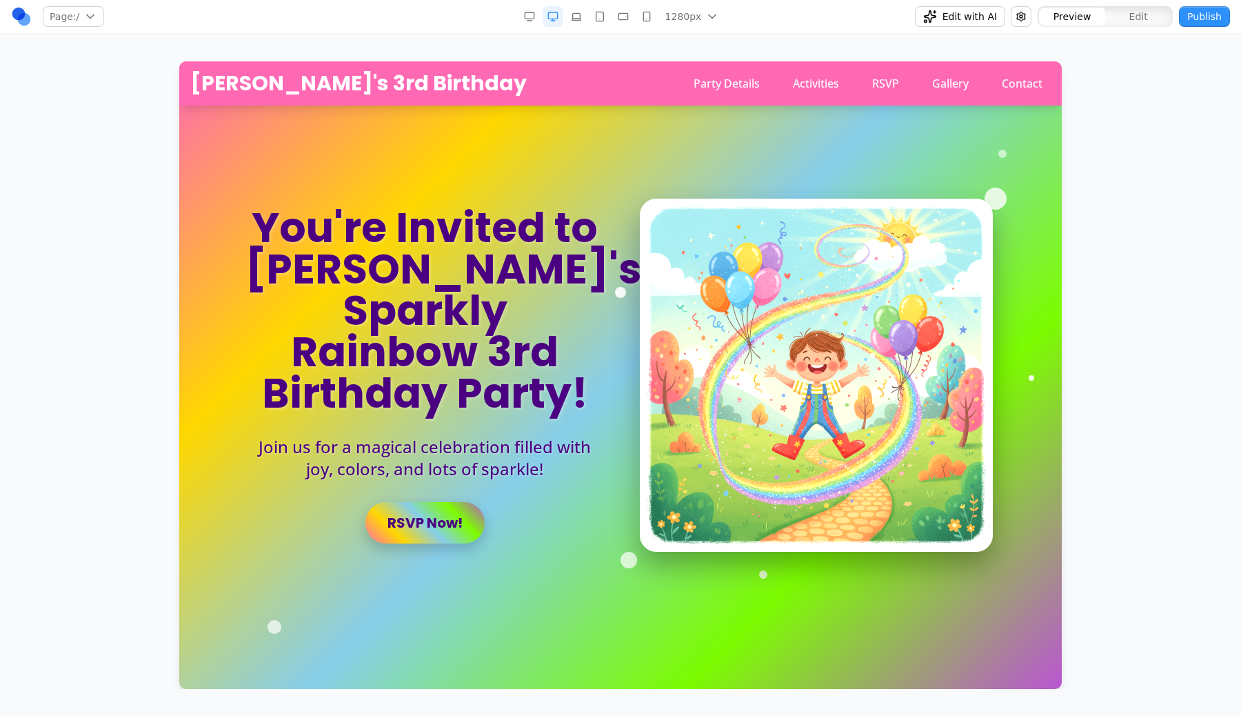
click at [96, 16] on button "Page: /" at bounding box center [73, 16] width 61 height 21
type button "preview"
type button "edit"
